Goal: Information Seeking & Learning: Learn about a topic

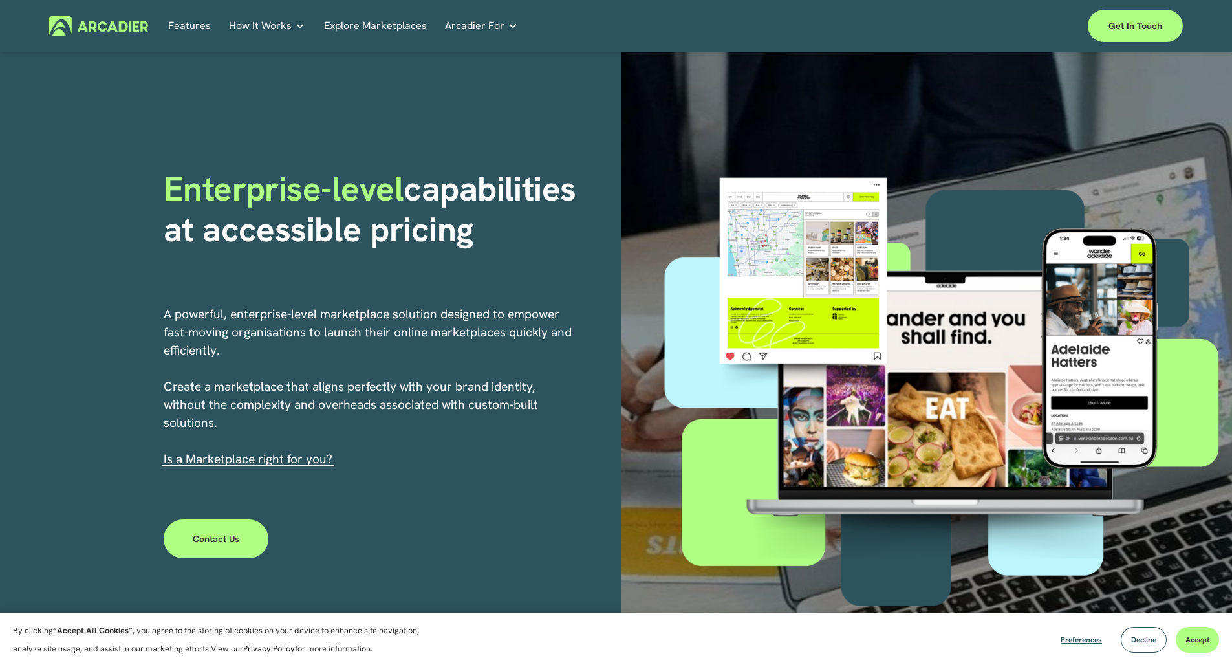
click at [455, 207] on strong "capabilities at accessible pricing" at bounding box center [375, 208] width 422 height 85
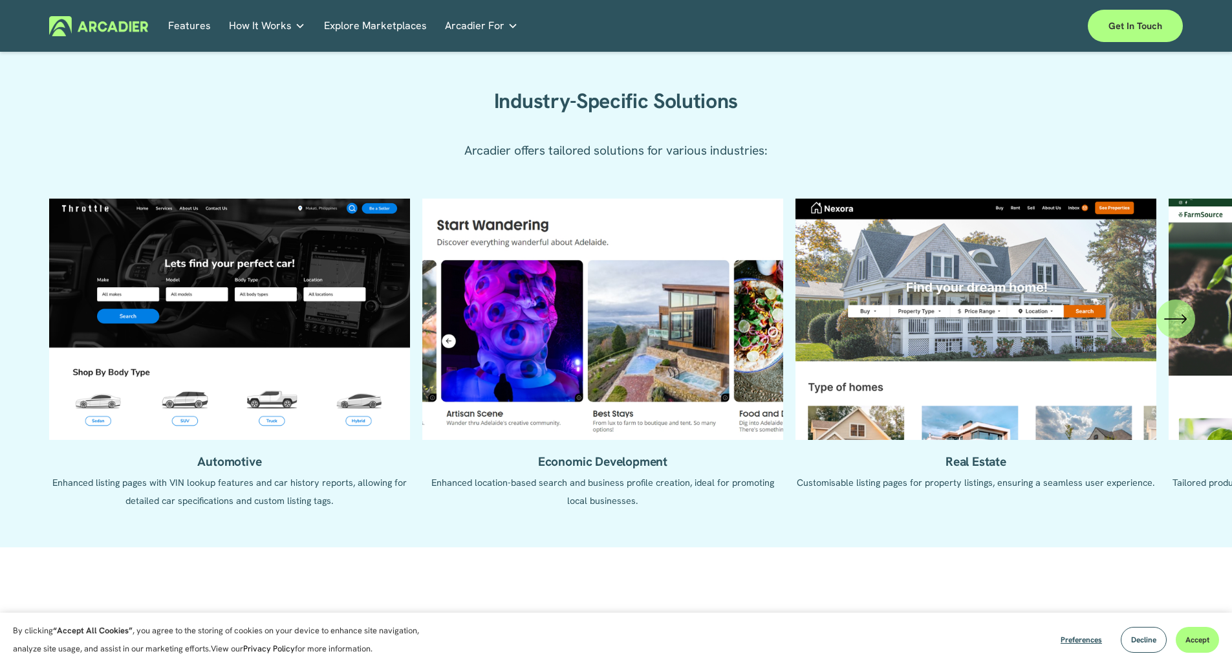
scroll to position [1423, 0]
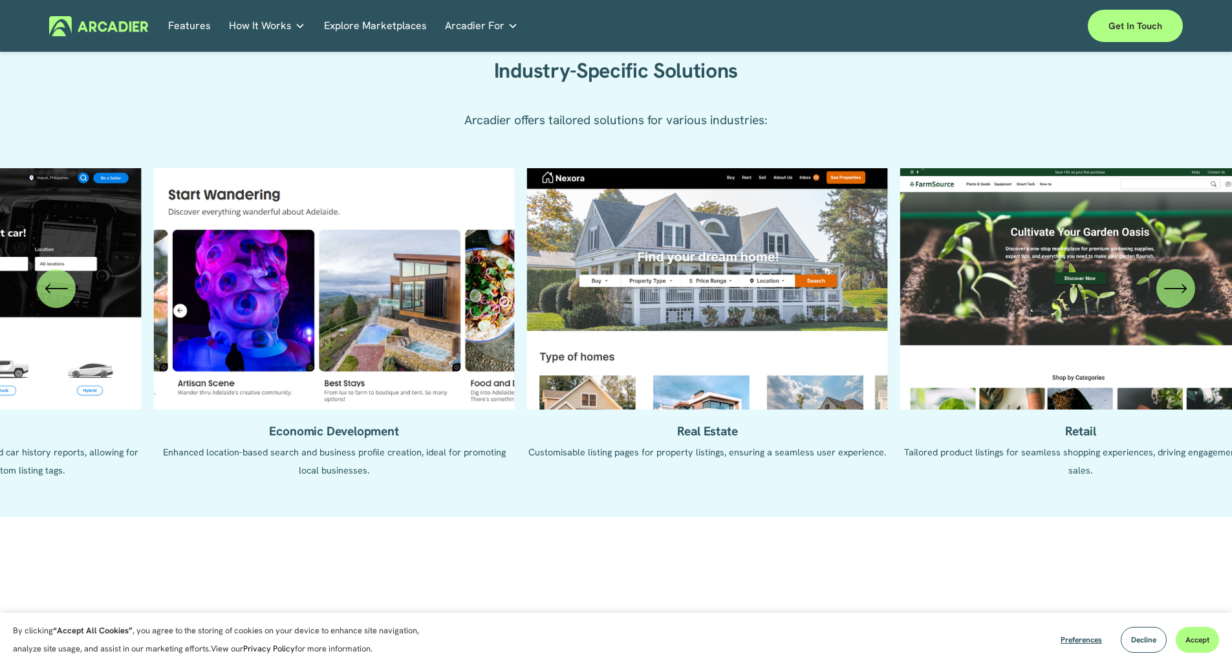
drag, startPoint x: 786, startPoint y: 285, endPoint x: 468, endPoint y: 286, distance: 318.2
click at [479, 286] on ul "Automotive Enhanced listing pages with VIN lookup features and car history repo…" at bounding box center [616, 332] width 1134 height 329
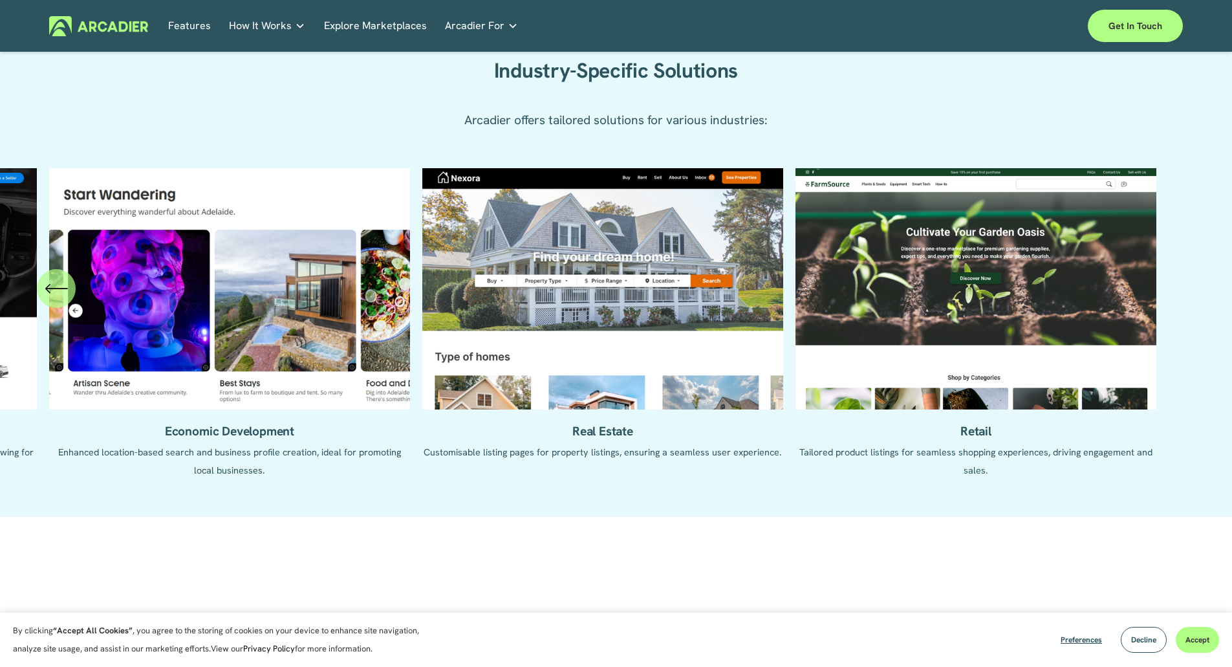
drag, startPoint x: 871, startPoint y: 288, endPoint x: 608, endPoint y: 295, distance: 263.3
click at [632, 299] on ul "Automotive Enhanced listing pages with VIN lookup features and car history repo…" at bounding box center [616, 332] width 1134 height 329
drag, startPoint x: 864, startPoint y: 307, endPoint x: 619, endPoint y: 305, distance: 245.1
click at [619, 305] on ul "Automotive Enhanced listing pages with VIN lookup features and car history repo…" at bounding box center [616, 332] width 1134 height 329
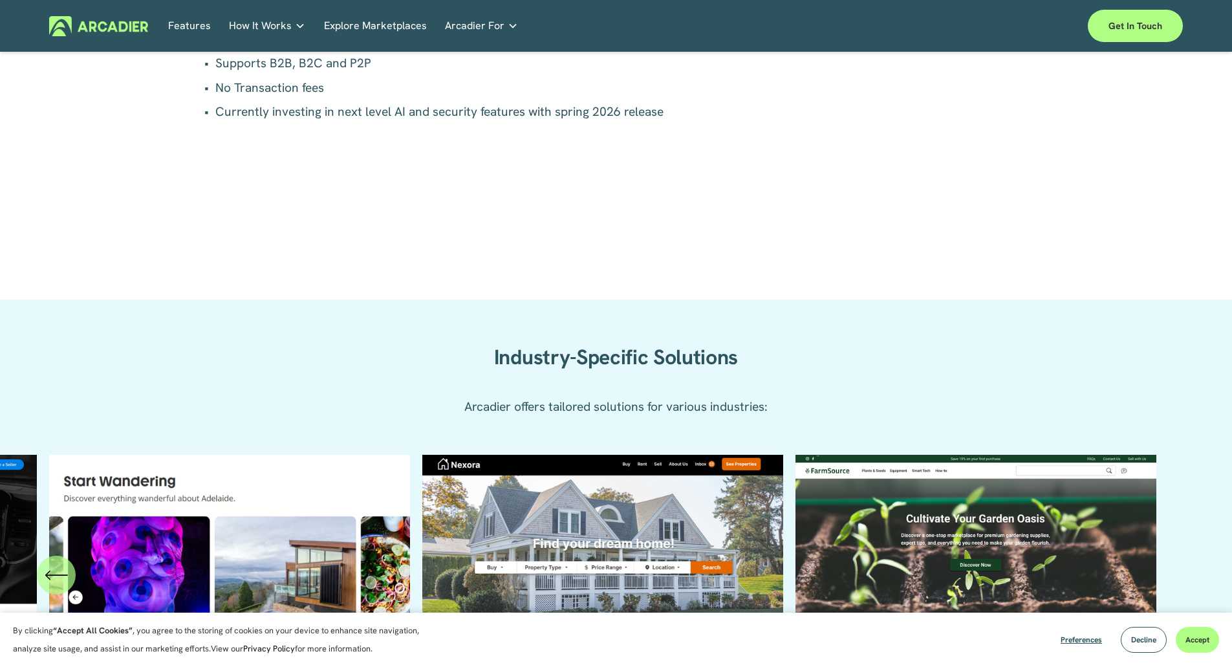
scroll to position [1617, 0]
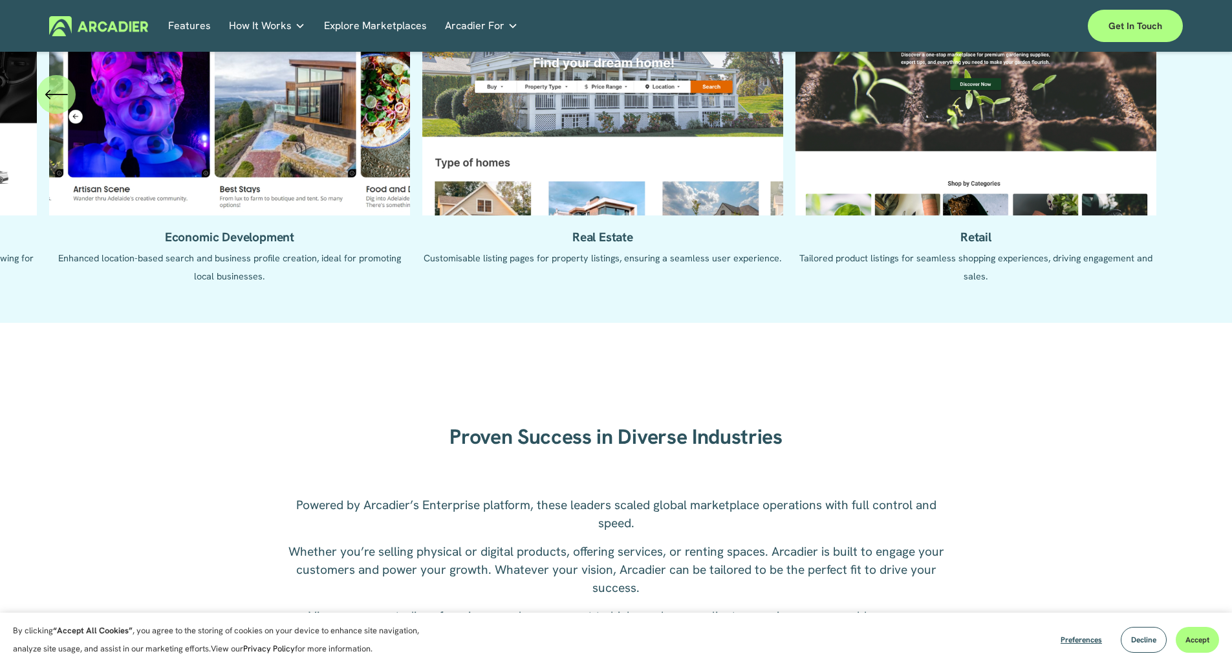
click at [488, 136] on ul "Automotive Enhanced listing pages with VIN lookup features and car history repo…" at bounding box center [616, 138] width 1134 height 329
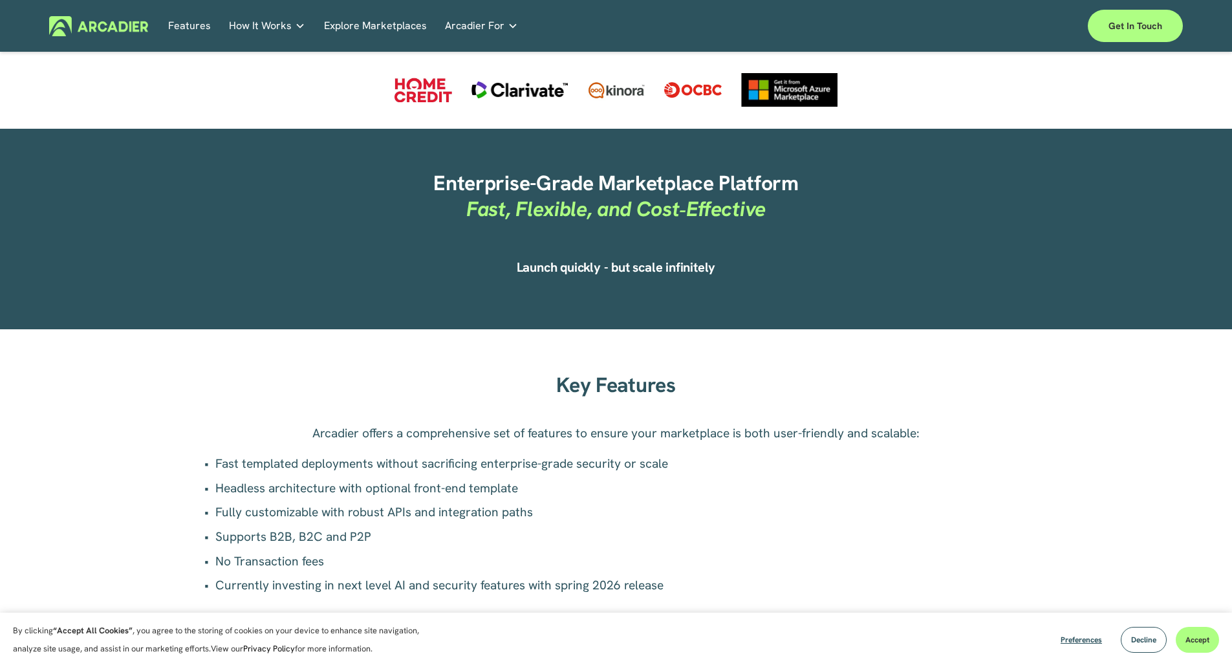
scroll to position [582, 0]
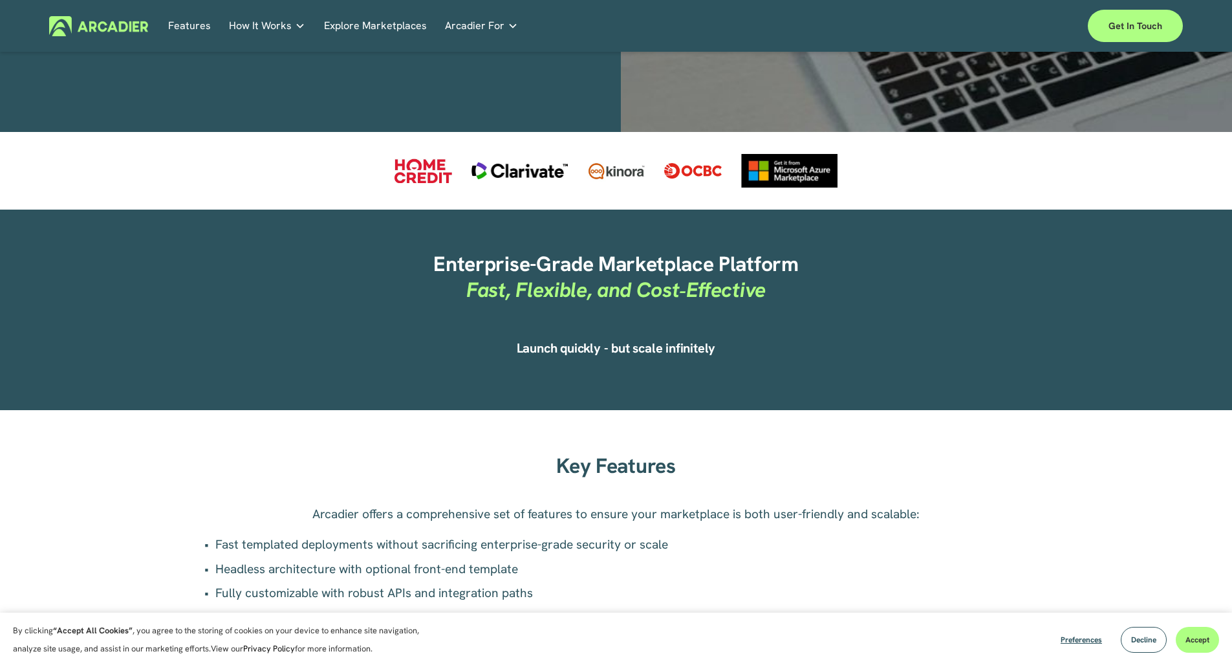
click at [345, 19] on link "Explore Marketplaces" at bounding box center [375, 26] width 103 height 20
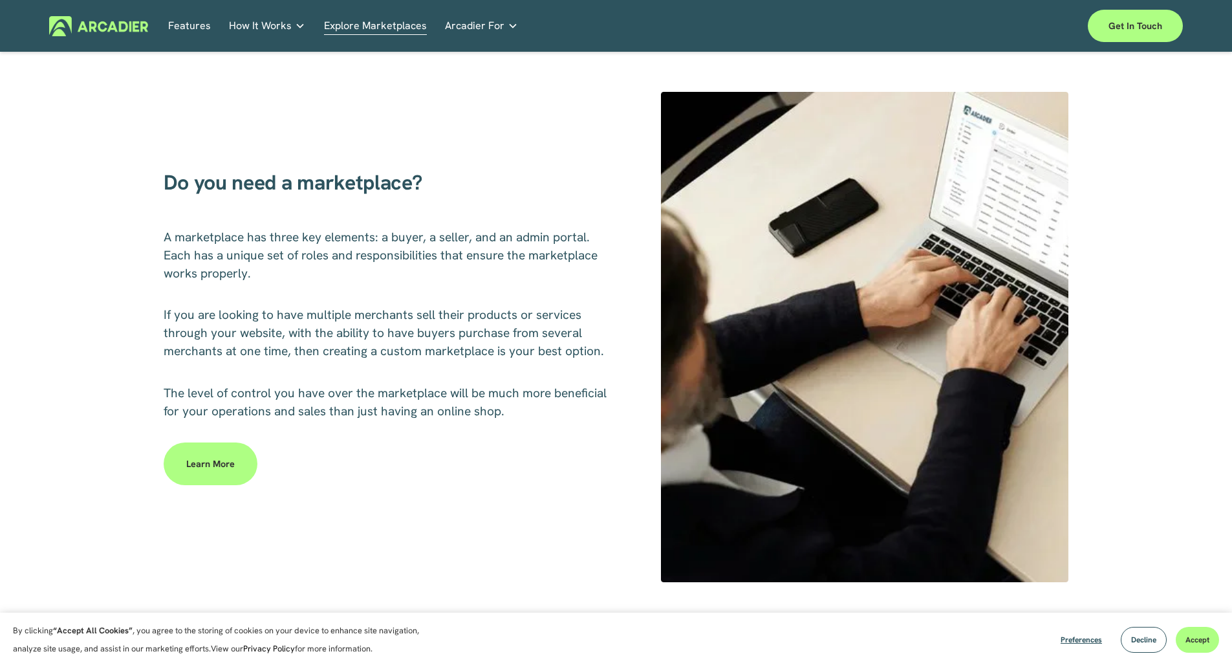
scroll to position [1035, 0]
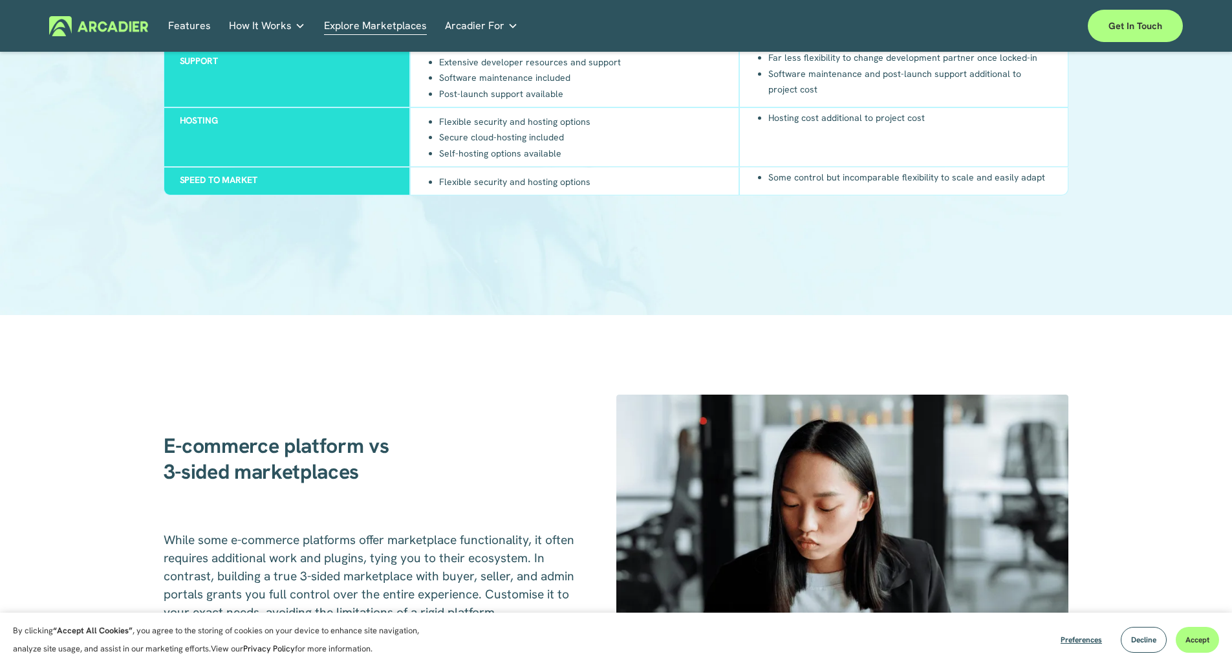
click at [305, 146] on div "Hosting" at bounding box center [287, 136] width 247 height 59
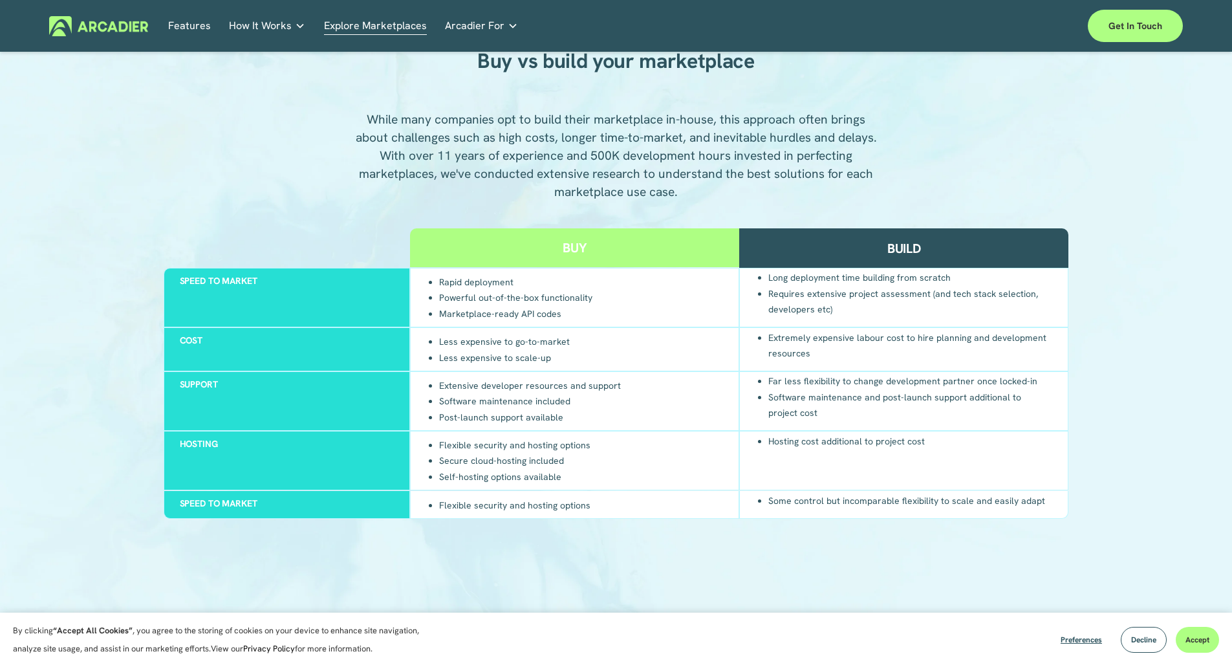
click at [622, 235] on div "Buy" at bounding box center [574, 247] width 329 height 39
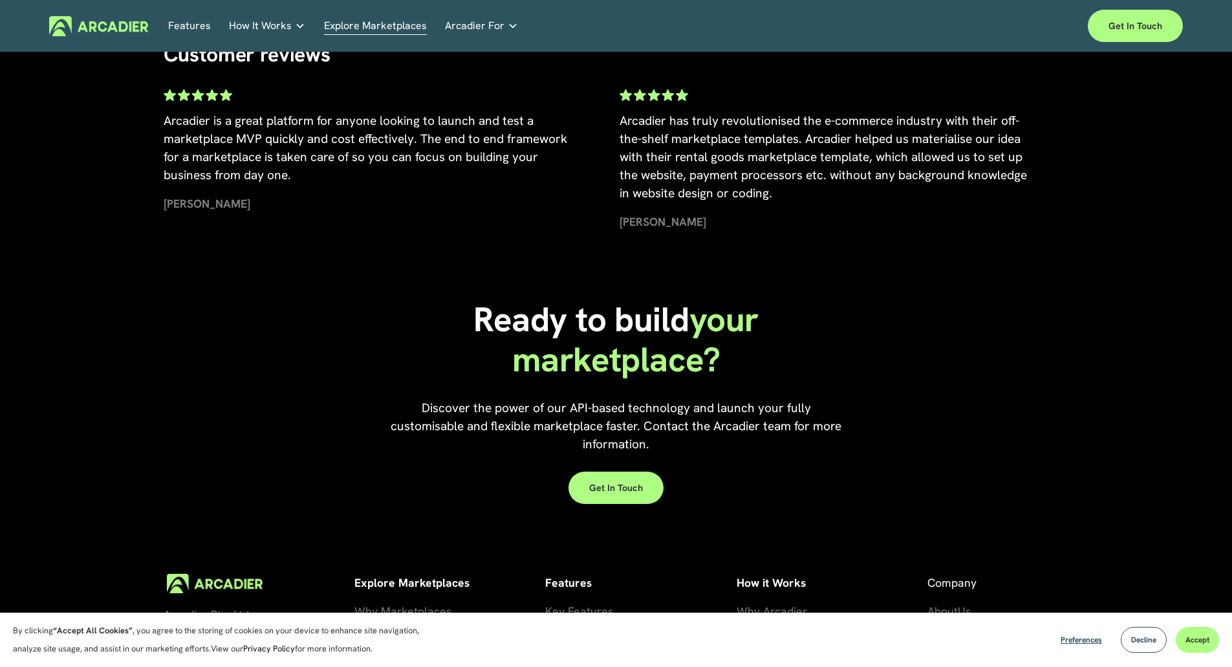
scroll to position [2781, 0]
